Goal: Information Seeking & Learning: Learn about a topic

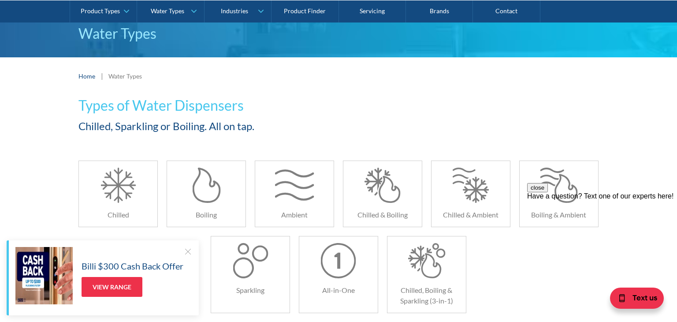
click at [103, 107] on h1 "Types of Water Dispensers" at bounding box center [250, 105] width 344 height 21
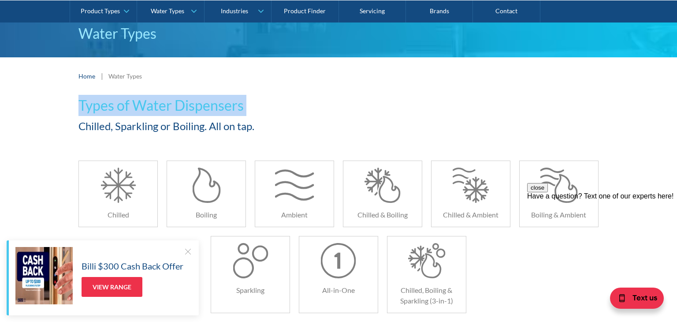
click at [190, 253] on div at bounding box center [187, 251] width 9 height 9
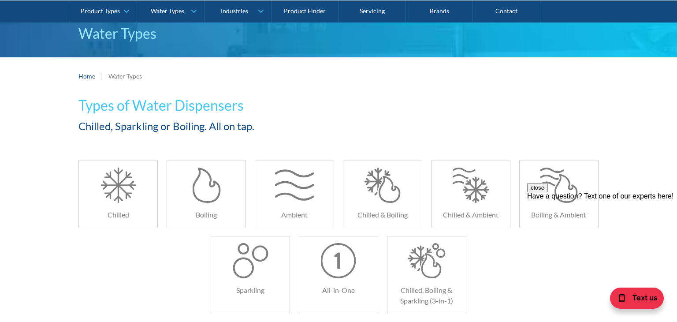
click at [142, 107] on h1 "Types of Water Dispensers" at bounding box center [250, 105] width 344 height 21
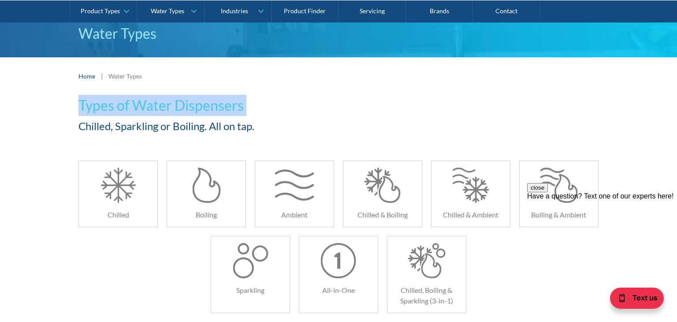
copy h1 "Types of Water Dispensers"
click at [425, 73] on div "Home | Water Types" at bounding box center [338, 76] width 520 height 11
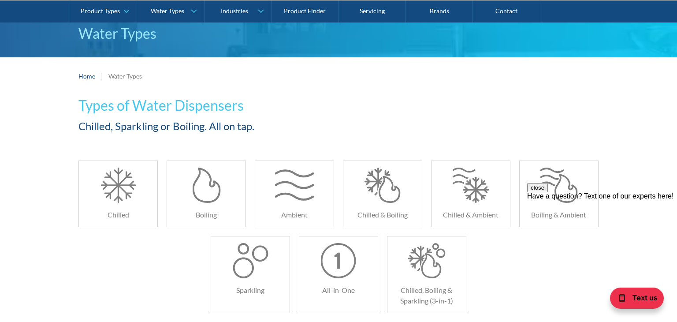
click at [548, 192] on button "close" at bounding box center [537, 187] width 21 height 9
click at [303, 85] on div "Home | Water Types" at bounding box center [338, 75] width 677 height 37
